Goal: Task Accomplishment & Management: Manage account settings

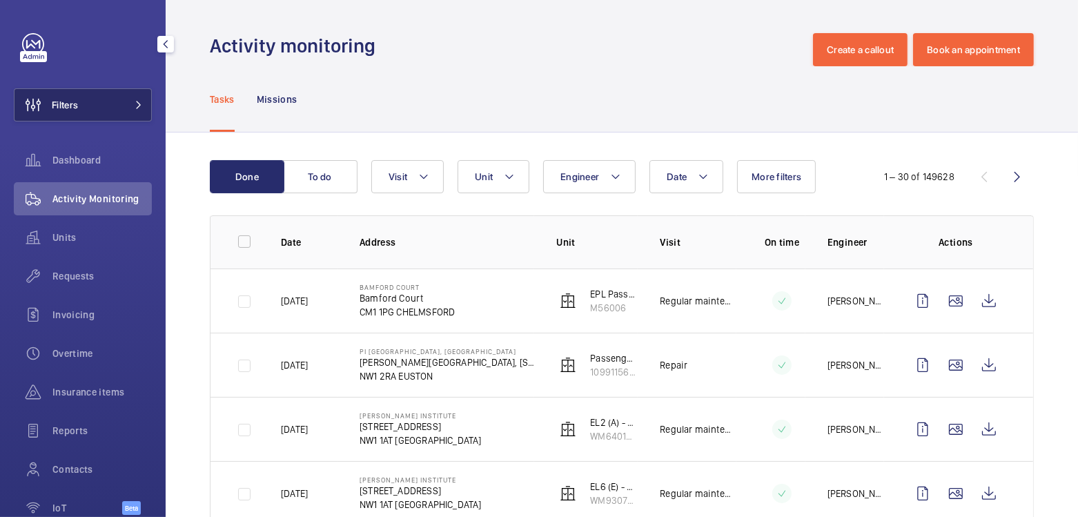
click at [98, 110] on button "Filters" at bounding box center [83, 104] width 138 height 33
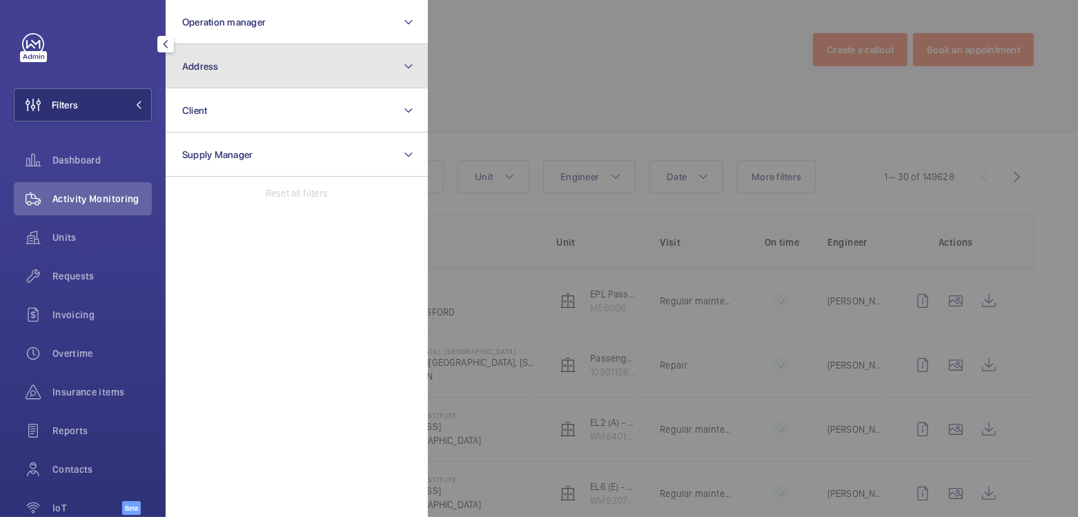
click at [242, 73] on button "Address" at bounding box center [297, 66] width 262 height 44
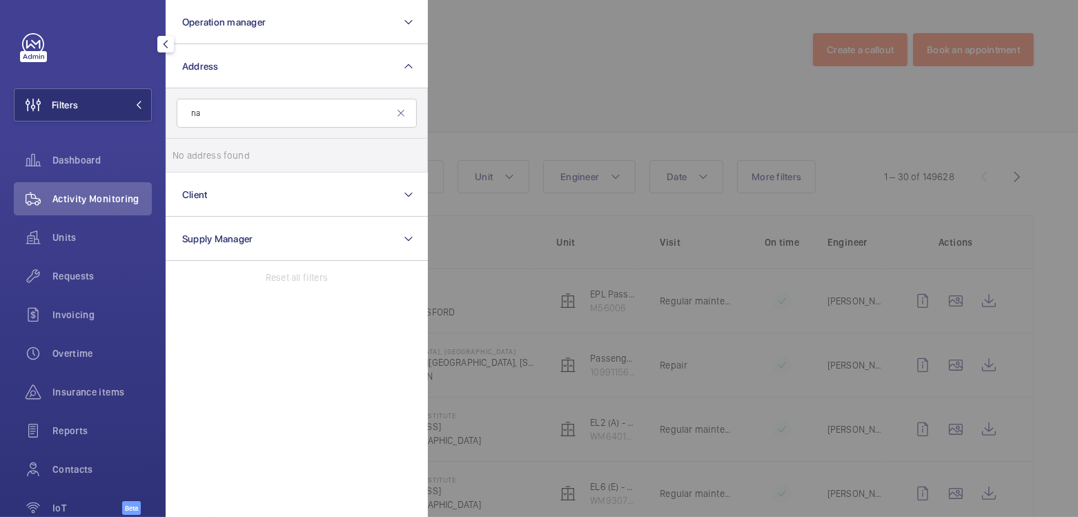
type input "n"
type input "off contract"
click at [407, 110] on mat-icon at bounding box center [401, 113] width 11 height 11
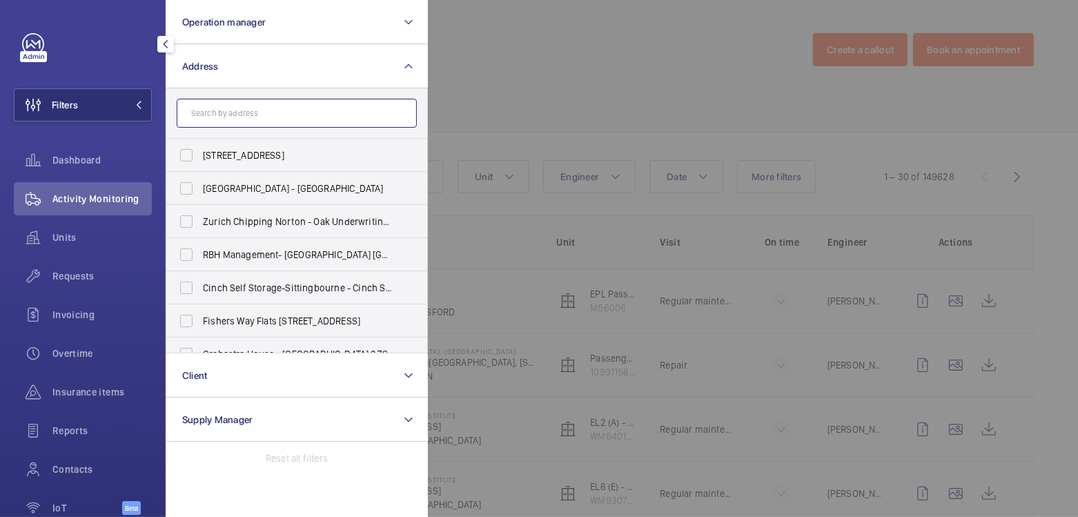
click at [331, 115] on input "text" at bounding box center [297, 113] width 240 height 29
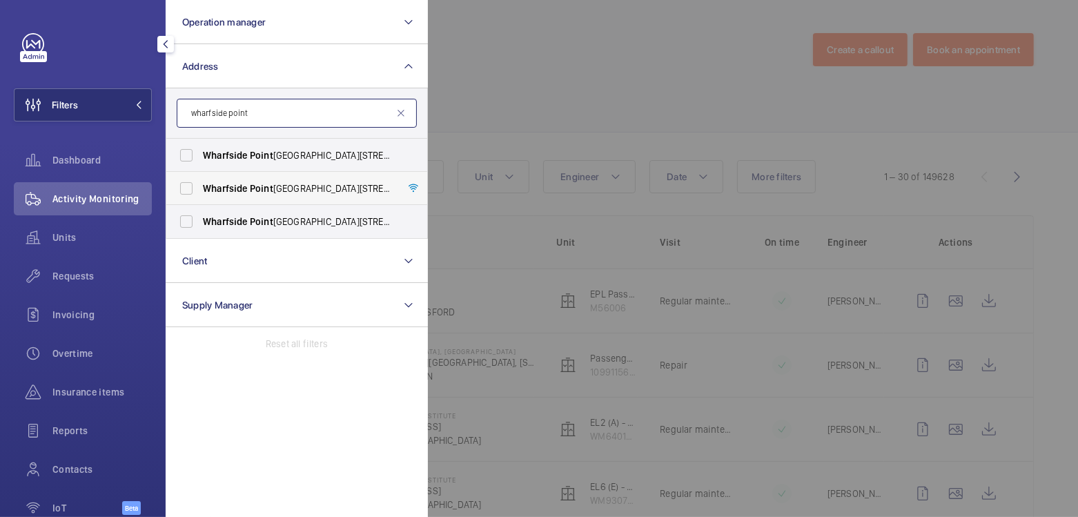
type input "wharfside point"
drag, startPoint x: 289, startPoint y: 190, endPoint x: 289, endPoint y: 214, distance: 24.2
click at [289, 191] on span "Wharfside Point South - 4 Prestons Road, LONDON E14 9EX" at bounding box center [298, 189] width 190 height 14
click at [200, 191] on input "Wharfside Point South - 4 Prestons Road, LONDON E14 9EX" at bounding box center [187, 189] width 28 height 28
checkbox input "true"
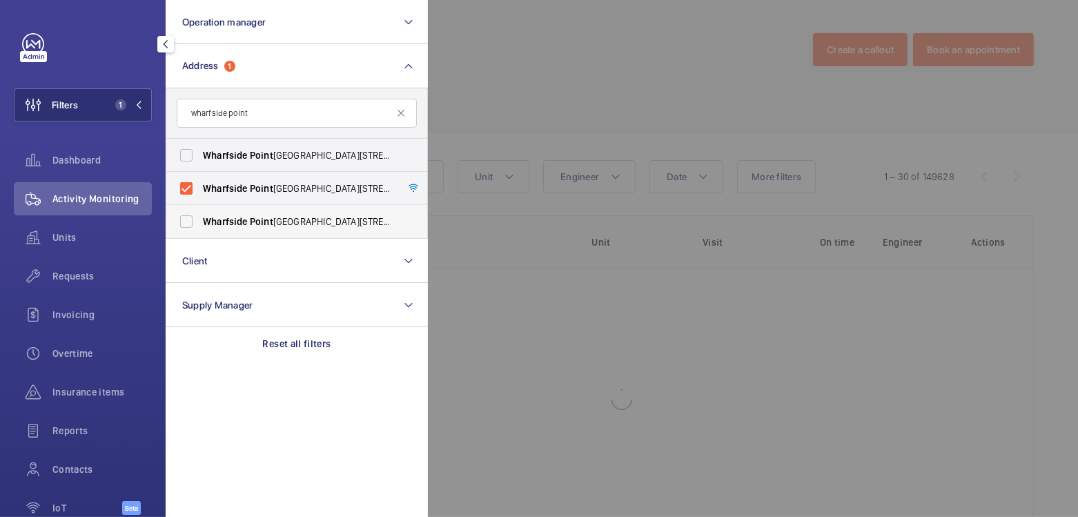
click at [286, 217] on span "Wharfside Point South - 4 Prestons Road, LONDON E14 9EL" at bounding box center [298, 222] width 190 height 14
click at [200, 217] on input "Wharfside Point South - 4 Prestons Road, LONDON E14 9EL" at bounding box center [187, 222] width 28 height 28
checkbox input "true"
click at [520, 100] on div at bounding box center [967, 258] width 1078 height 517
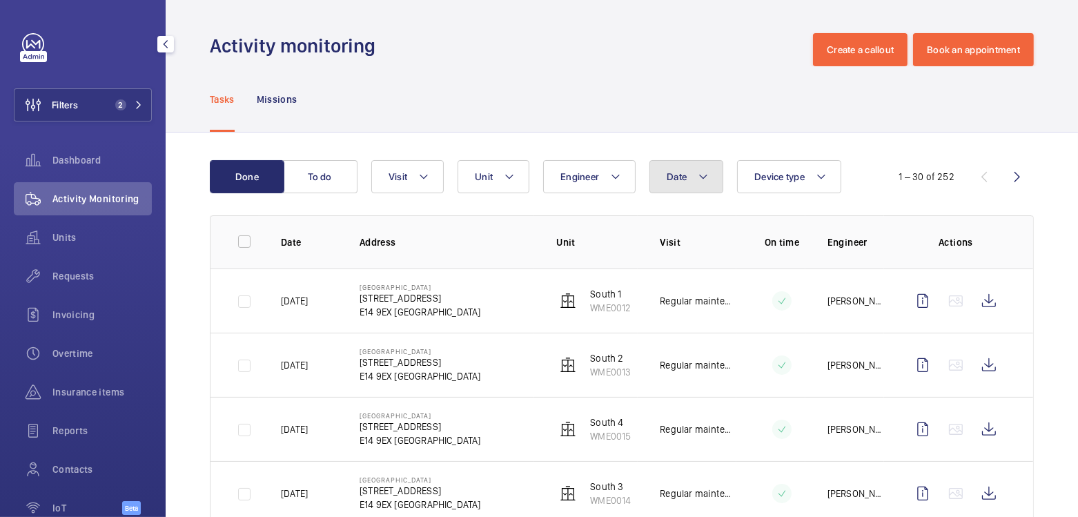
click at [686, 182] on button "Date" at bounding box center [687, 176] width 74 height 33
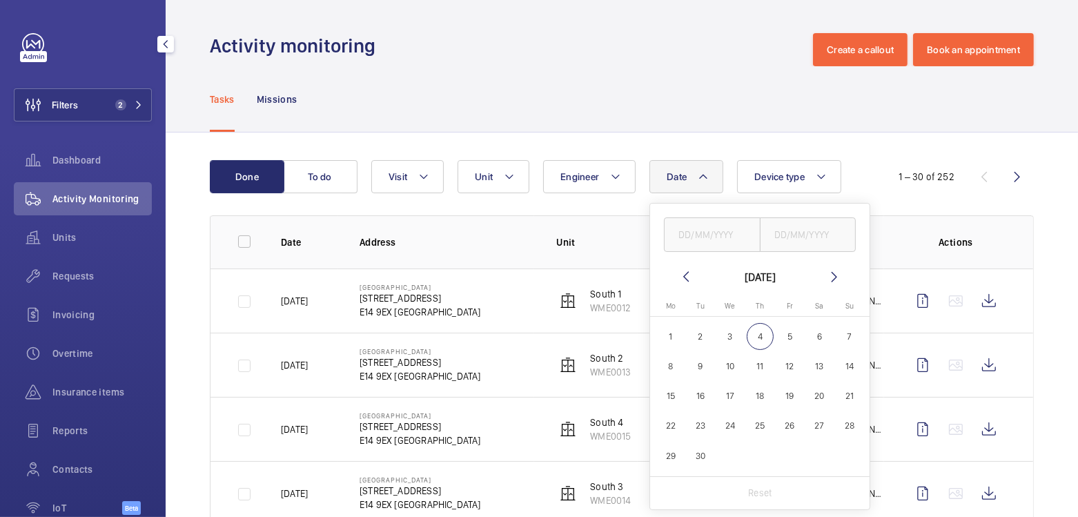
click at [764, 333] on span "4" at bounding box center [760, 336] width 27 height 27
type input "04/09/2025"
click at [812, 240] on input "text" at bounding box center [808, 234] width 97 height 35
click at [764, 335] on span "4" at bounding box center [760, 336] width 27 height 27
type input "04/09/2025"
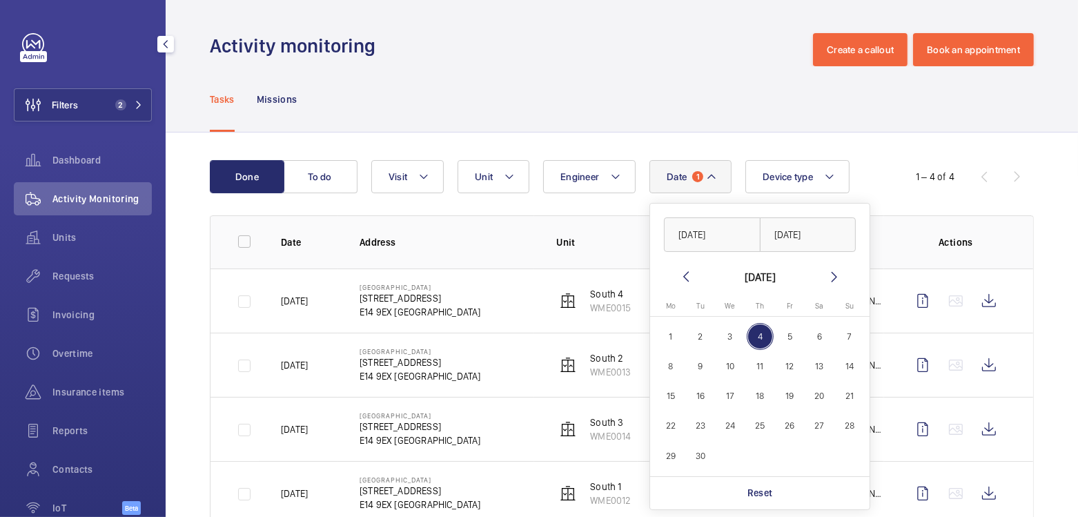
click at [698, 67] on div "Tasks Missions" at bounding box center [622, 99] width 824 height 66
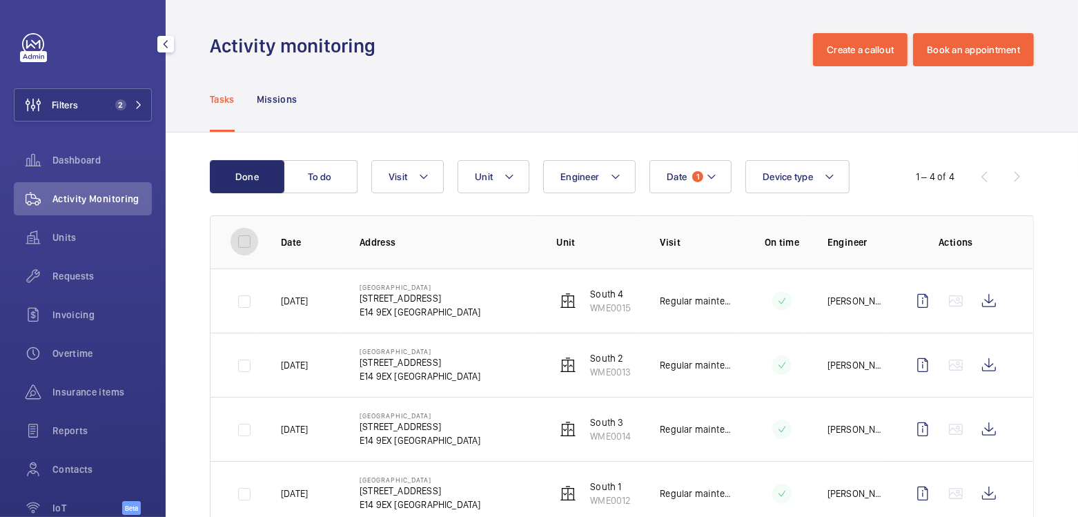
click at [242, 249] on input "checkbox" at bounding box center [245, 242] width 28 height 28
checkbox input "true"
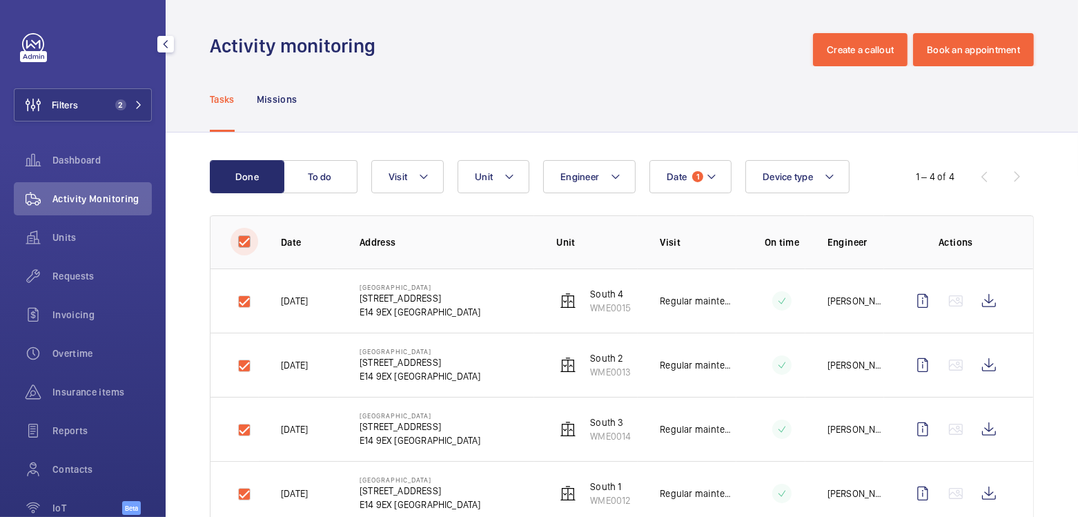
checkbox input "true"
click at [938, 179] on button "Download 4 reports" at bounding box center [977, 176] width 116 height 33
click at [244, 243] on input "checkbox" at bounding box center [245, 242] width 28 height 28
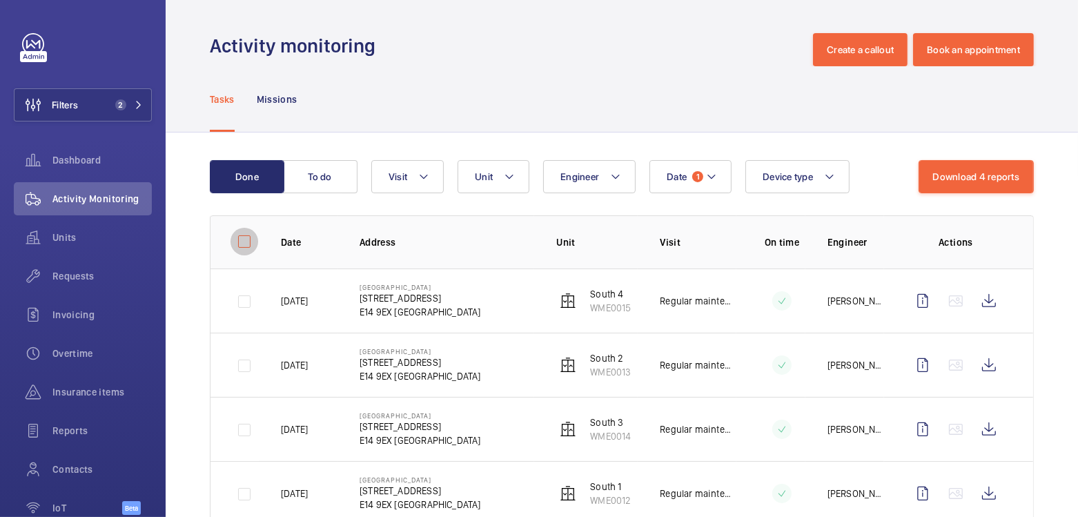
checkbox input "false"
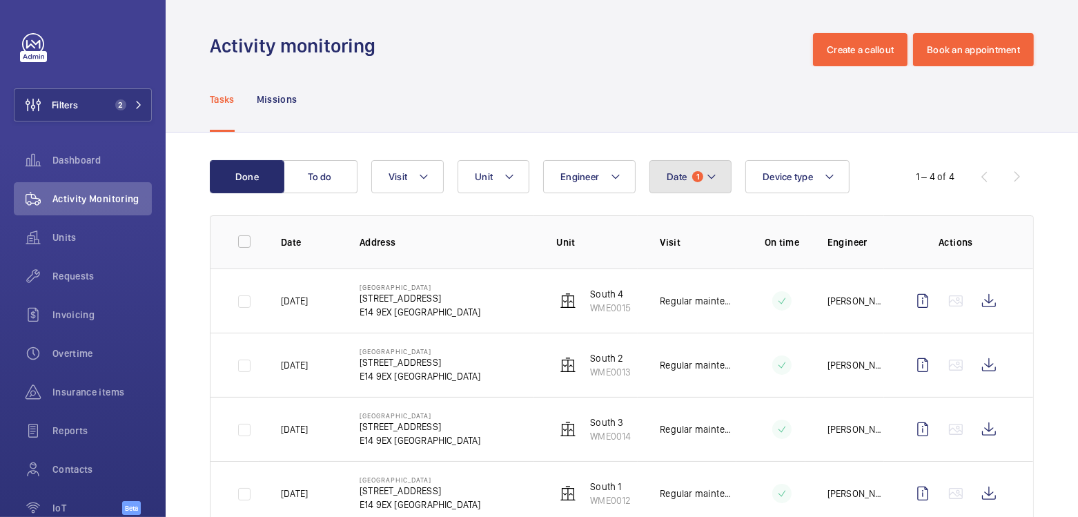
click at [688, 171] on button "Date 1" at bounding box center [691, 176] width 82 height 33
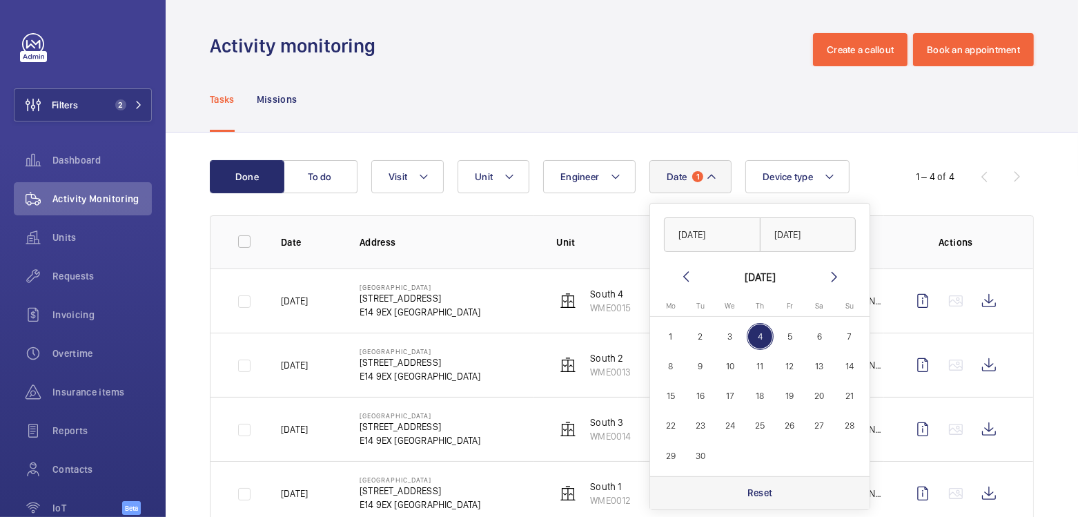
click at [770, 492] on p "Reset" at bounding box center [761, 493] width 26 height 14
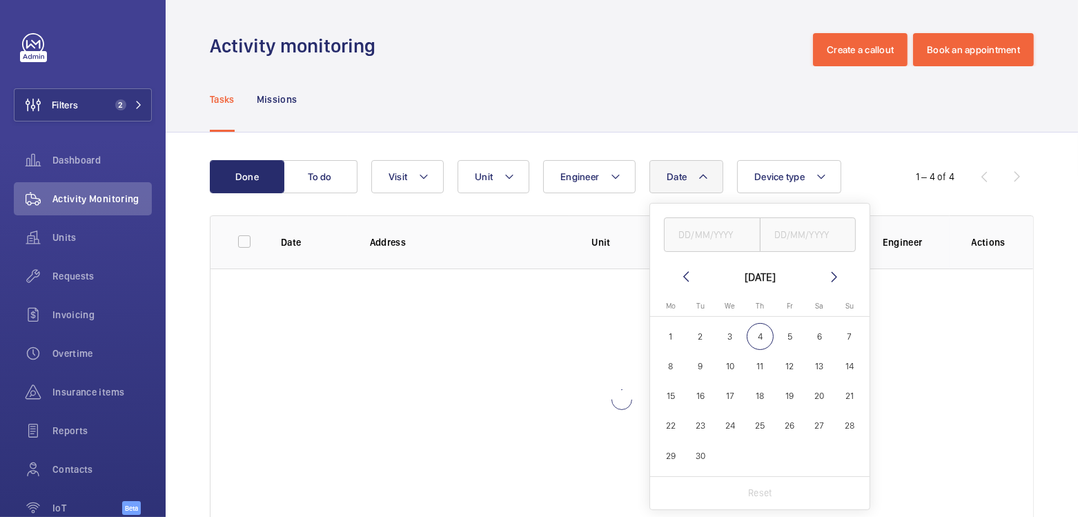
click at [490, 17] on wm-front-admin-header "Activity monitoring Create a callout Book an appointment" at bounding box center [622, 33] width 913 height 66
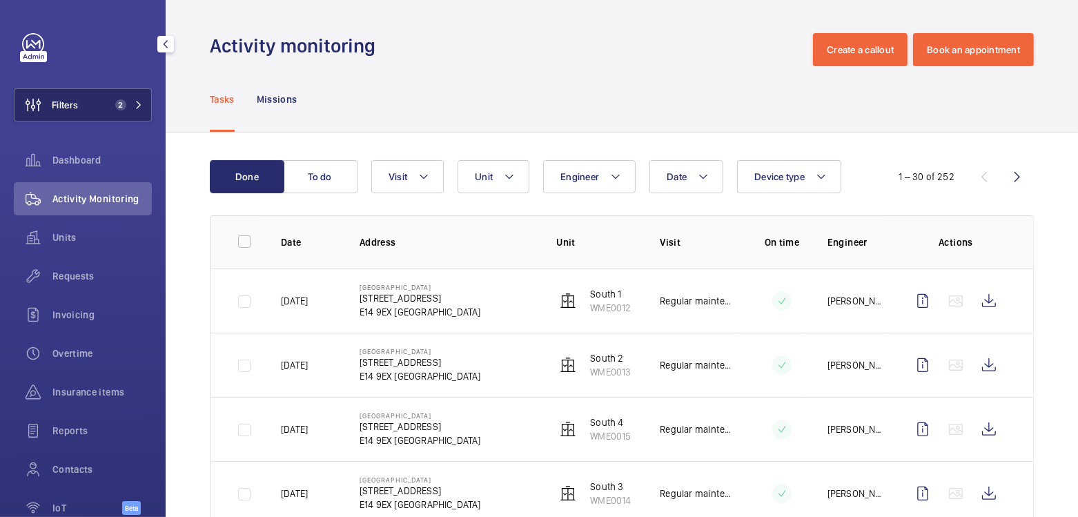
click at [115, 100] on span "2" at bounding box center [120, 104] width 11 height 11
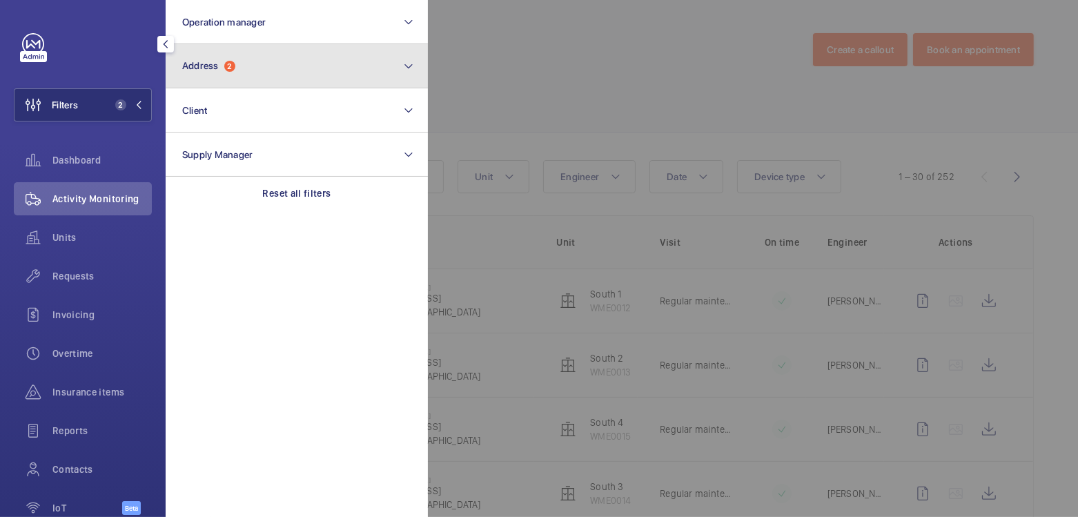
click at [279, 66] on button "Address 2" at bounding box center [297, 66] width 262 height 44
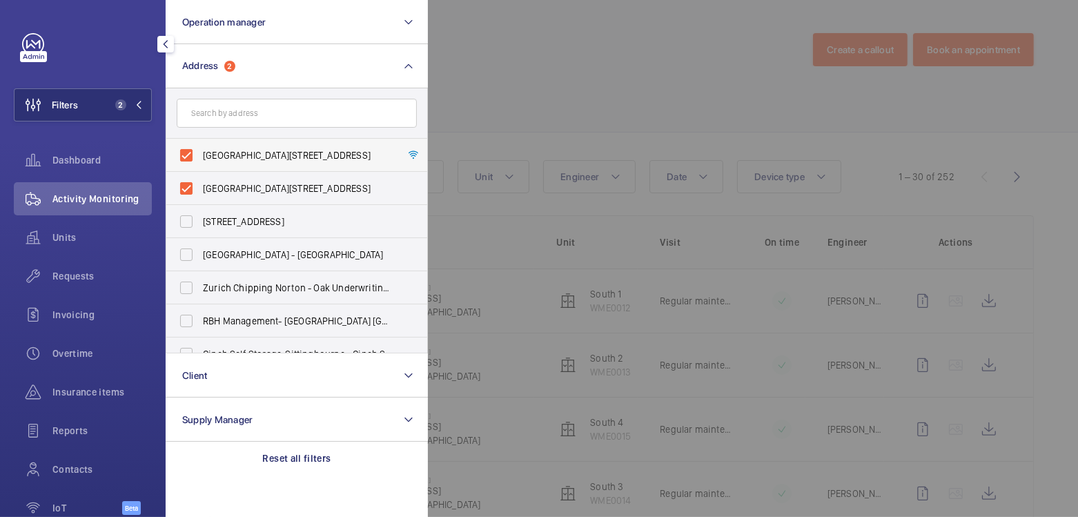
click at [241, 155] on span "Wharfside Point South - 4 Prestons Road, LONDON E14 9EX" at bounding box center [298, 155] width 190 height 14
click at [200, 155] on input "Wharfside Point South - 4 Prestons Road, LONDON E14 9EX" at bounding box center [187, 156] width 28 height 28
checkbox input "false"
click at [237, 183] on span "Wharfside Point South - 4 Prestons Road, LONDON E14 9EL" at bounding box center [298, 189] width 190 height 14
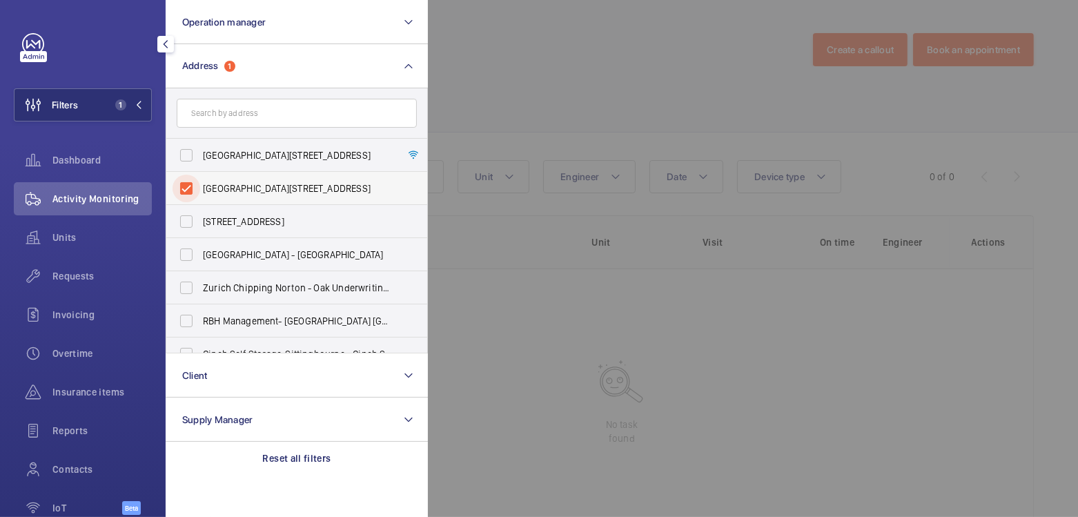
click at [200, 183] on input "Wharfside Point South - 4 Prestons Road, LONDON E14 9EL" at bounding box center [187, 189] width 28 height 28
checkbox input "false"
click at [450, 83] on div at bounding box center [967, 258] width 1078 height 517
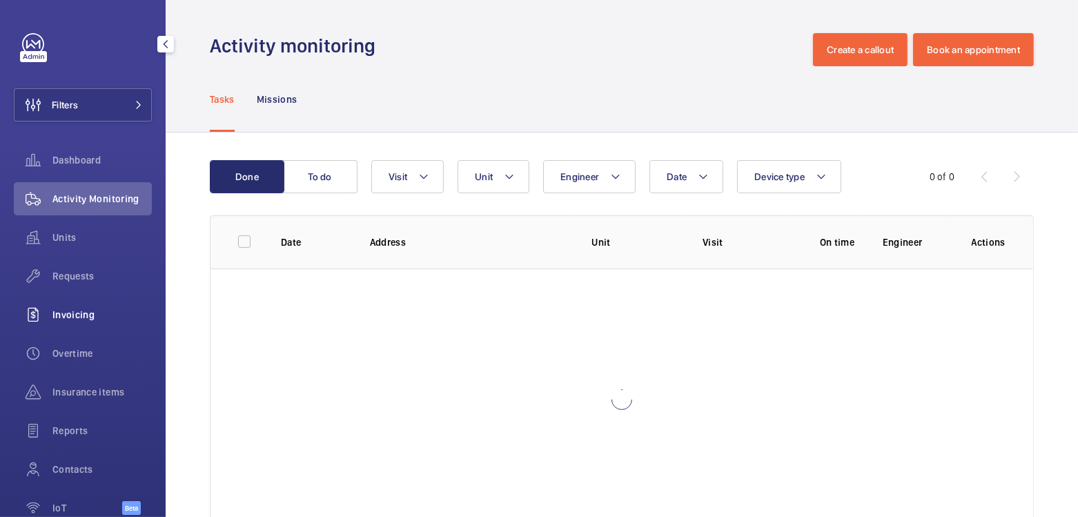
click at [81, 324] on div "Invoicing" at bounding box center [83, 314] width 138 height 33
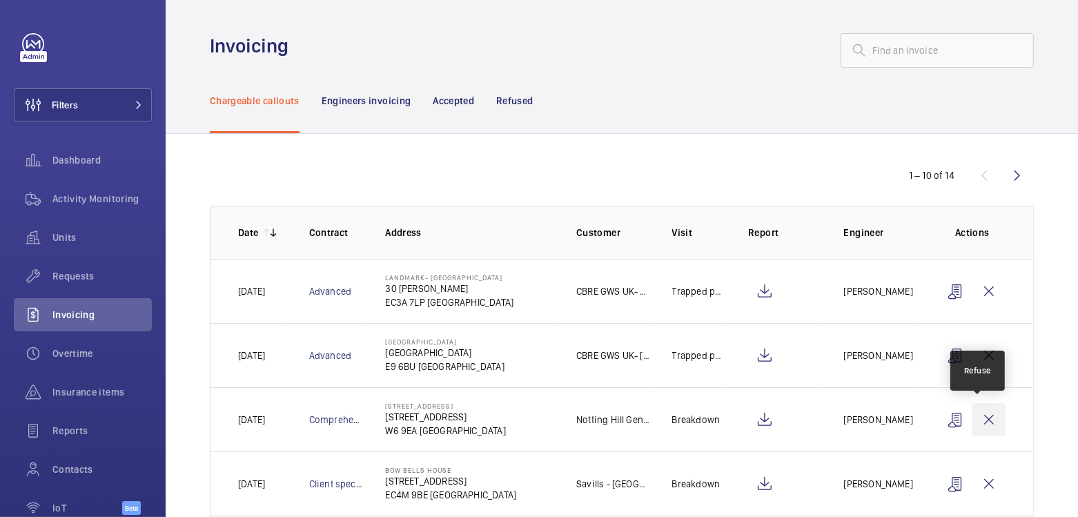
click at [980, 416] on wm-front-icon-button at bounding box center [989, 419] width 33 height 33
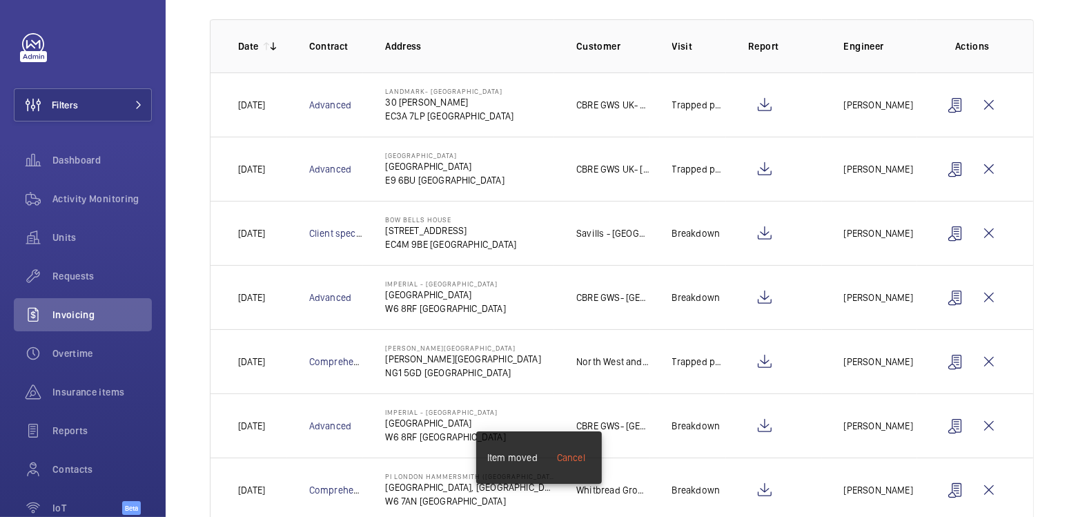
scroll to position [188, 0]
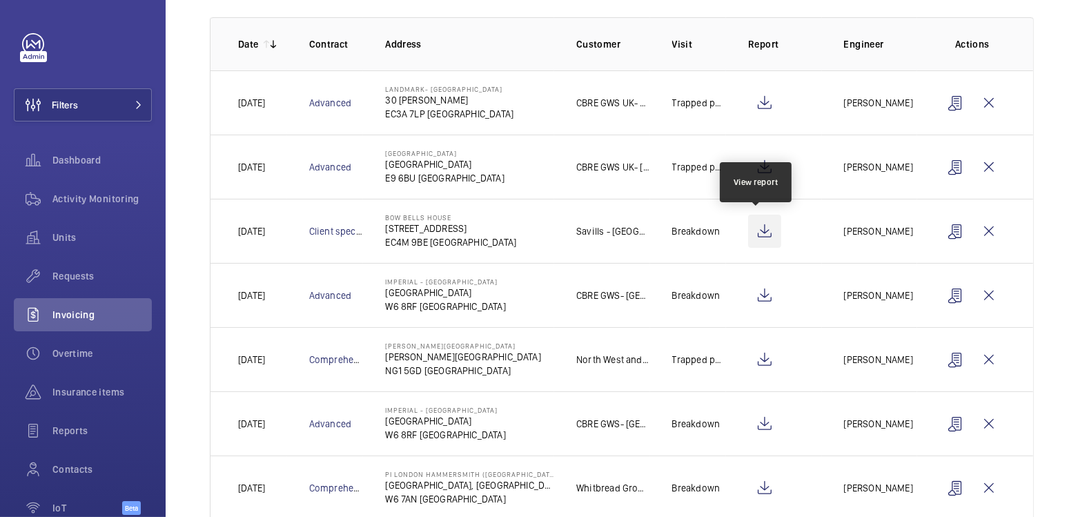
click at [758, 226] on wm-front-icon-button at bounding box center [764, 231] width 33 height 33
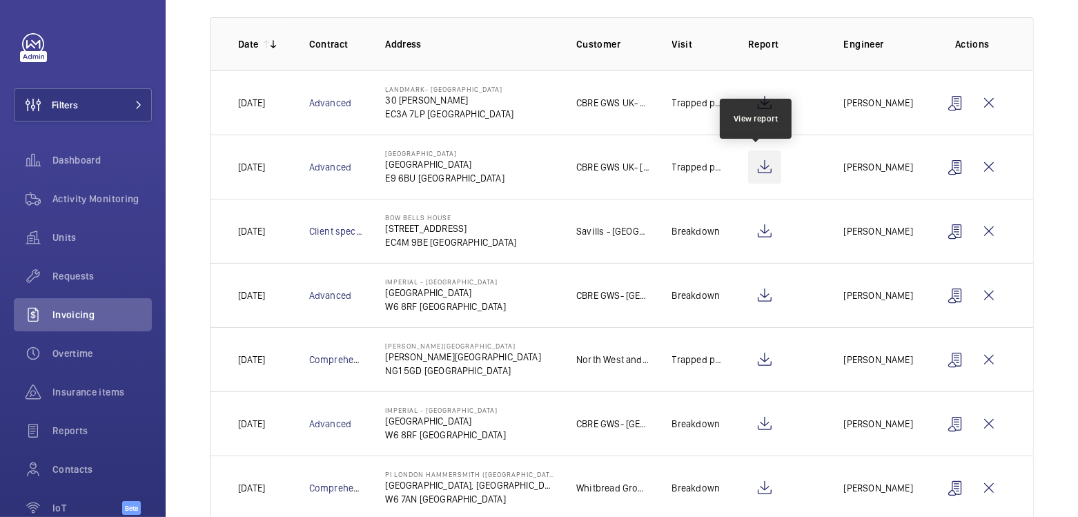
click at [762, 164] on wm-front-icon-button at bounding box center [764, 166] width 33 height 33
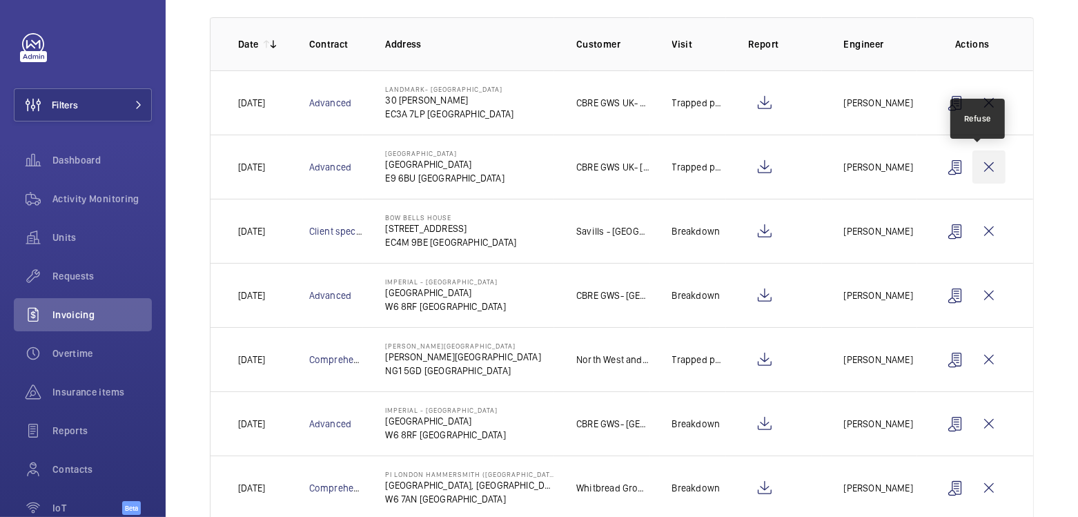
click at [974, 171] on wm-front-icon-button at bounding box center [989, 166] width 33 height 33
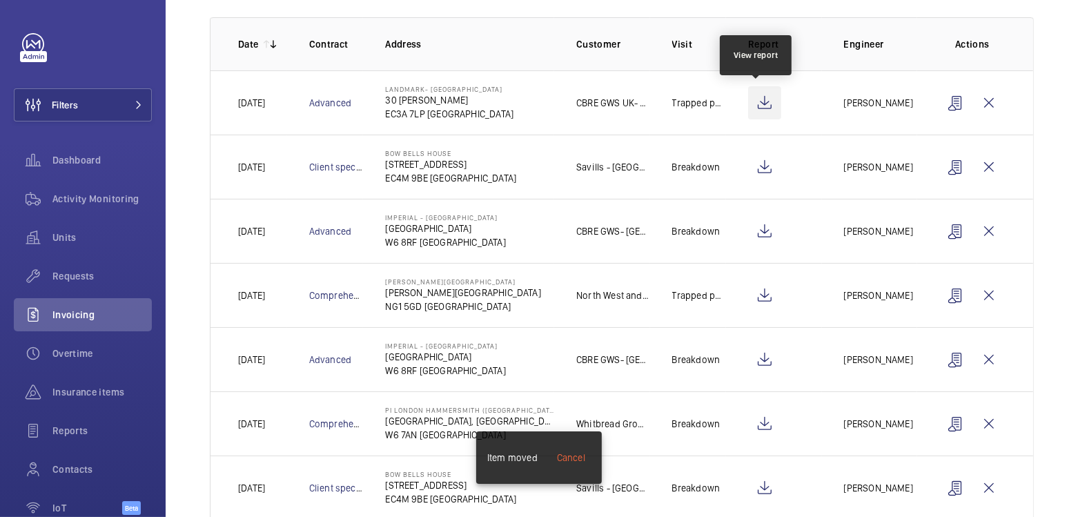
click at [760, 102] on wm-front-icon-button at bounding box center [764, 102] width 33 height 33
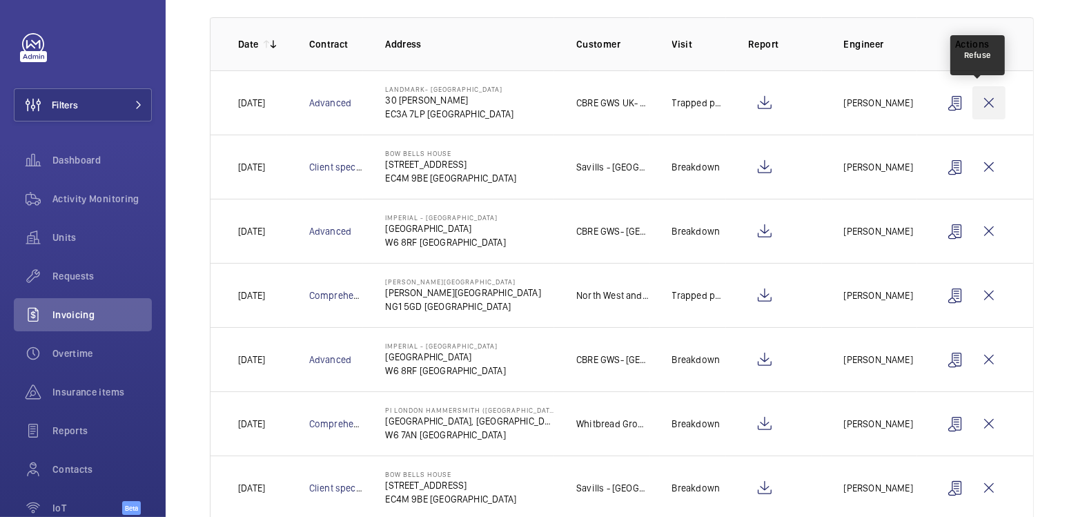
click at [980, 104] on wm-front-icon-button at bounding box center [989, 102] width 33 height 33
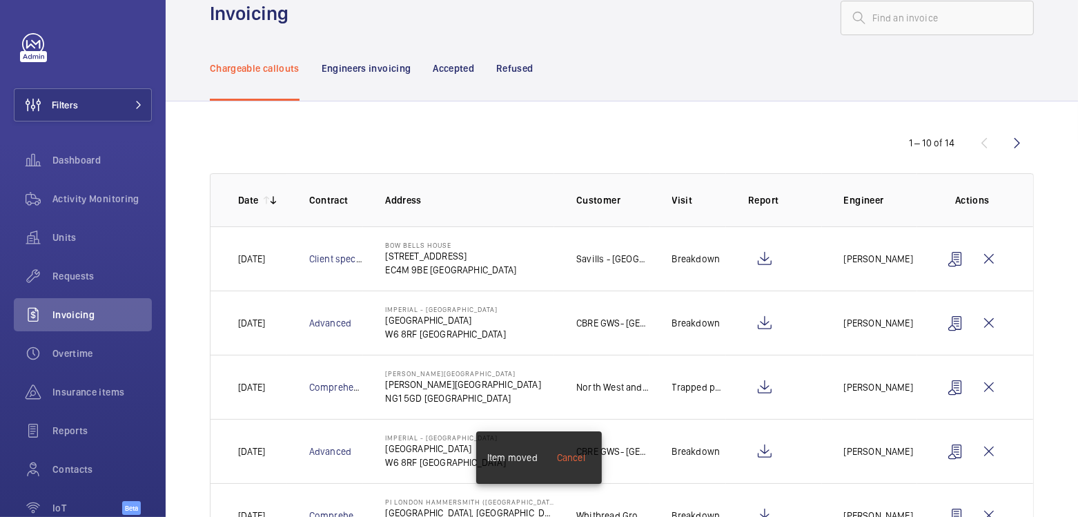
scroll to position [0, 0]
